Goal: Task Accomplishment & Management: Use online tool/utility

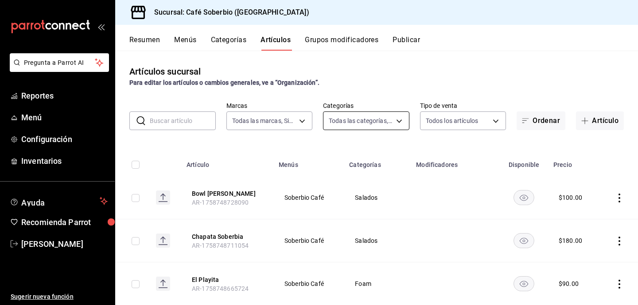
click at [363, 115] on body "Pregunta a Parrot AI Reportes Menú Configuración Inventarios Ayuda Recomienda P…" at bounding box center [319, 152] width 638 height 305
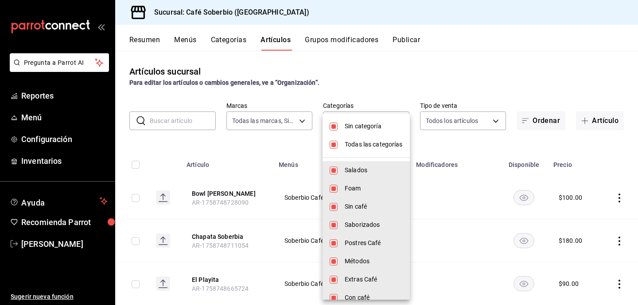
click at [336, 149] on li "Todas las categorías" at bounding box center [366, 144] width 87 height 18
checkbox input "false"
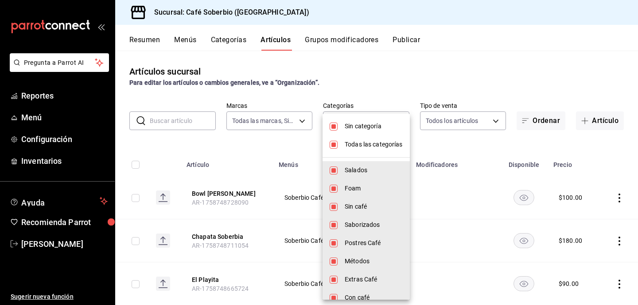
checkbox input "false"
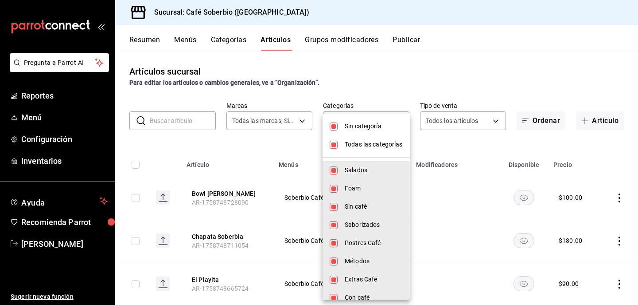
checkbox input "false"
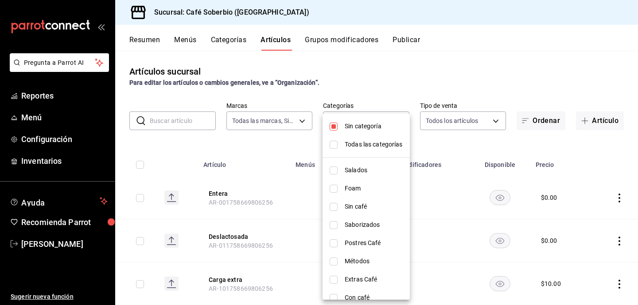
scroll to position [28, 0]
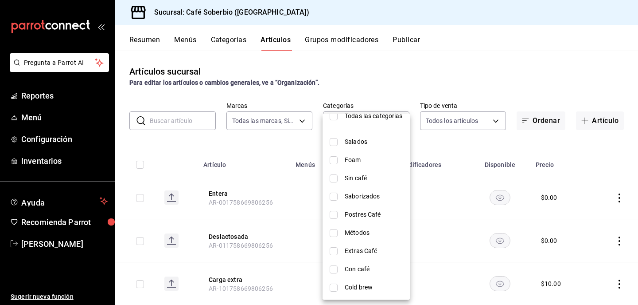
click at [336, 270] on input "checkbox" at bounding box center [334, 269] width 8 height 8
checkbox input "true"
type input "299be35a-7acb-42b0-8719-a8eb8f6ed70c"
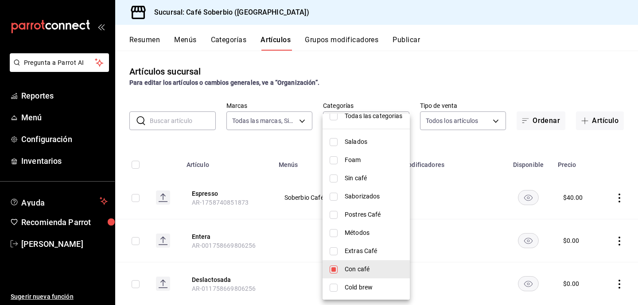
click at [251, 172] on div at bounding box center [319, 152] width 638 height 305
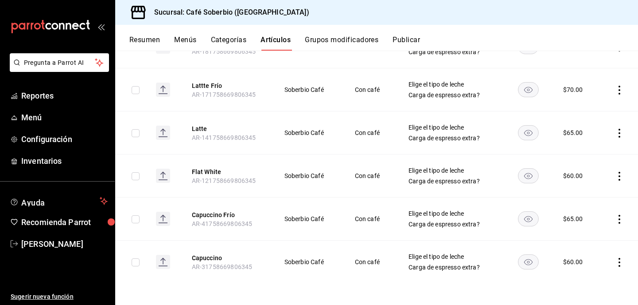
scroll to position [0, 0]
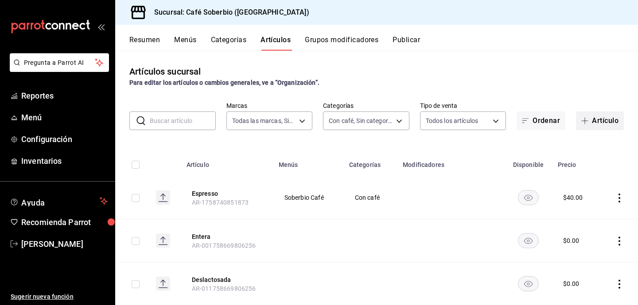
click at [603, 121] on button "Artículo" at bounding box center [600, 120] width 48 height 19
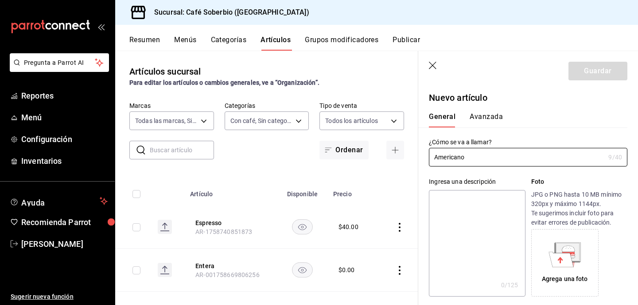
type input "Americano"
click at [510, 176] on div "Ingresa una descripción x 0 /125 ​ Foto JPG o PNG hasta 10 MB mínimo 320px y má…" at bounding box center [523, 231] width 209 height 130
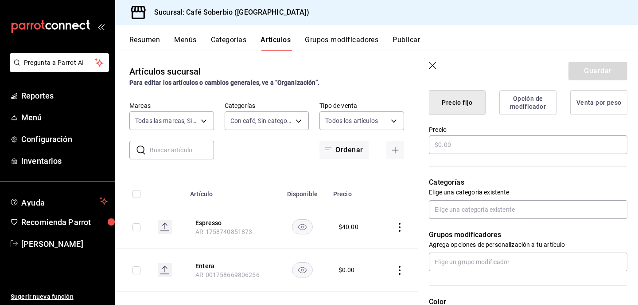
scroll to position [230, 0]
click at [460, 151] on input "text" at bounding box center [528, 144] width 199 height 19
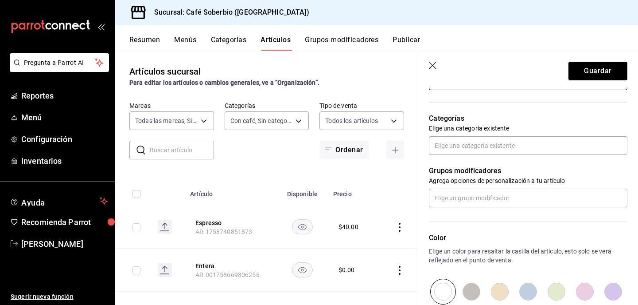
scroll to position [293, 0]
type input "$45.00"
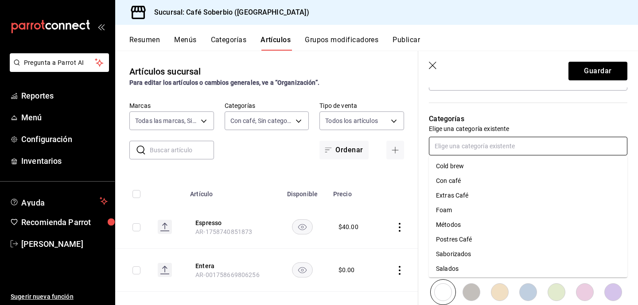
click at [487, 144] on input "text" at bounding box center [528, 146] width 199 height 19
click at [470, 183] on li "Con café" at bounding box center [528, 180] width 199 height 15
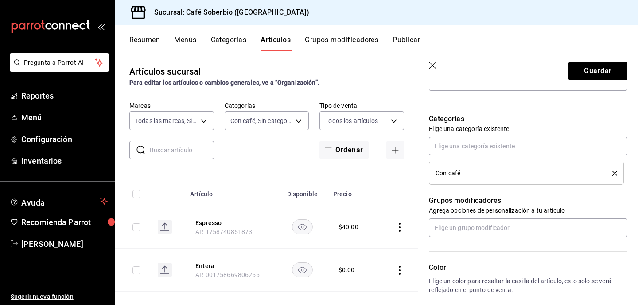
click at [511, 200] on p "Grupos modificadores" at bounding box center [528, 200] width 199 height 11
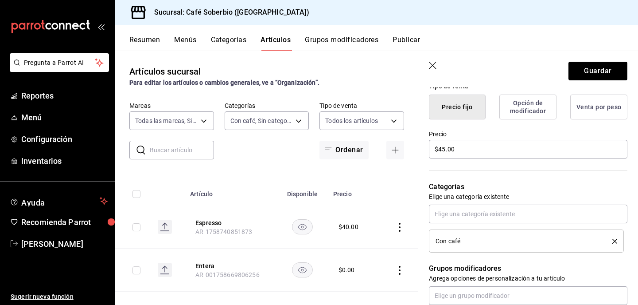
scroll to position [224, 0]
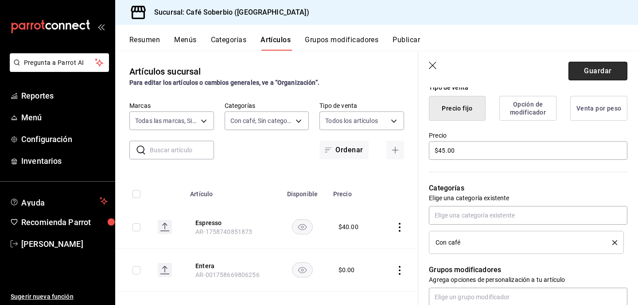
click at [608, 72] on button "Guardar" at bounding box center [598, 71] width 59 height 19
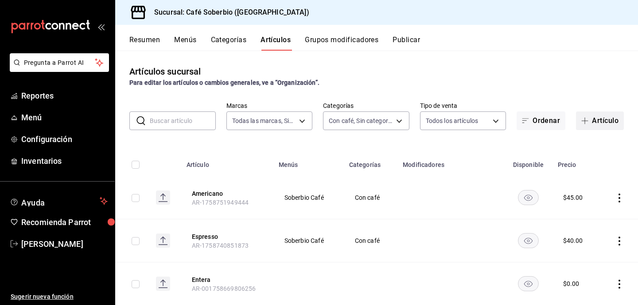
click at [604, 120] on button "Artículo" at bounding box center [600, 120] width 48 height 19
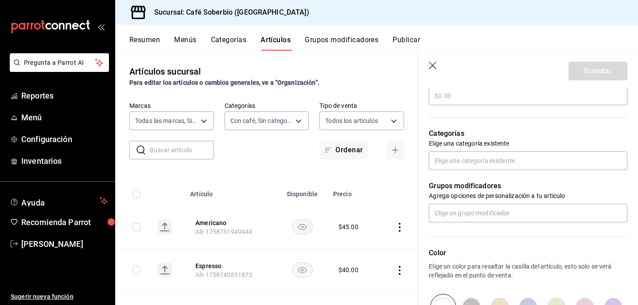
scroll to position [200, 0]
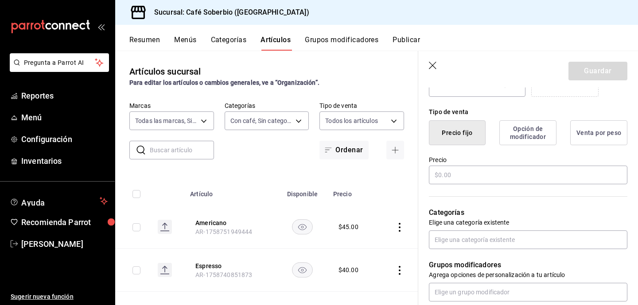
type input "Americano Frio"
click at [474, 184] on div "Precio" at bounding box center [528, 171] width 199 height 30
click at [471, 172] on input "text" at bounding box center [528, 174] width 199 height 19
type input "$50.00"
click at [485, 196] on div "Categorías Elige una categoría existente" at bounding box center [523, 216] width 209 height 63
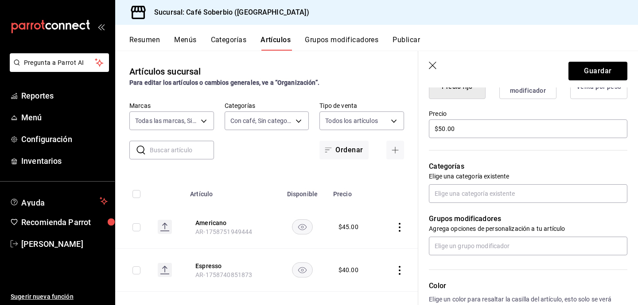
scroll to position [245, 0]
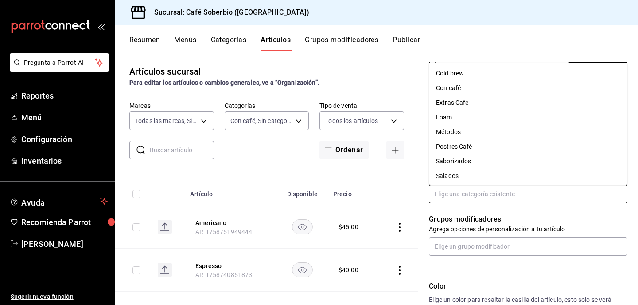
click at [479, 196] on input "text" at bounding box center [528, 193] width 199 height 19
click at [454, 90] on li "Con café" at bounding box center [528, 88] width 199 height 15
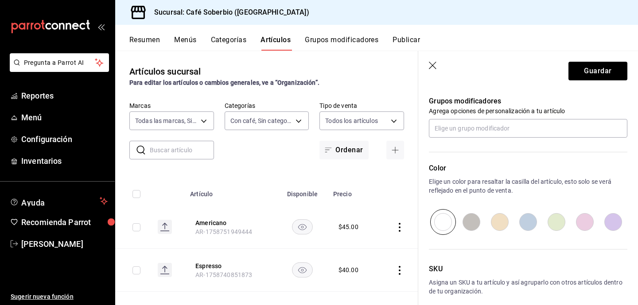
scroll to position [393, 0]
click at [596, 67] on button "Guardar" at bounding box center [598, 71] width 59 height 19
